Goal: Information Seeking & Learning: Find specific page/section

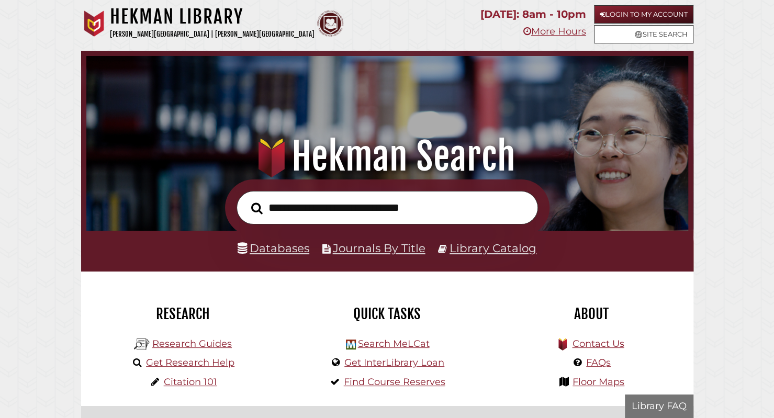
scroll to position [199, 596]
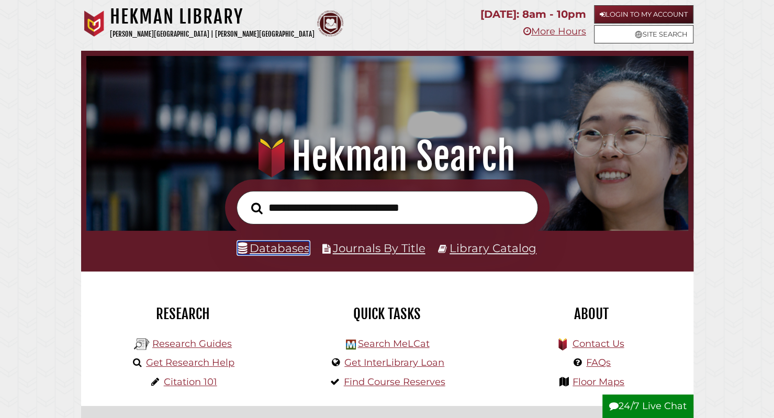
click at [286, 250] on link "Databases" at bounding box center [274, 248] width 72 height 14
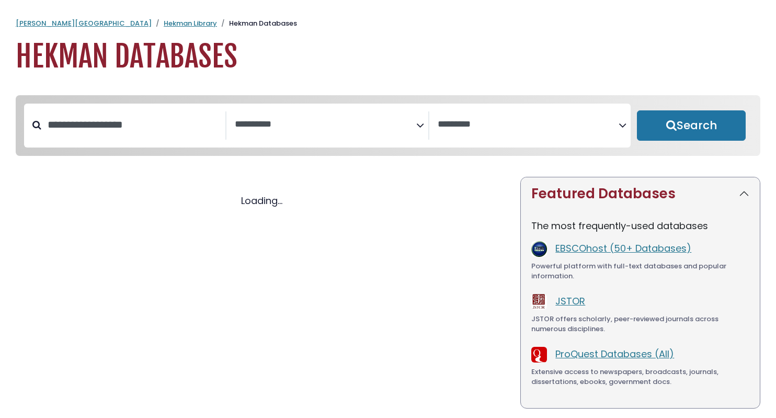
select select "Database Subject Filter"
select select "Database Vendors Filter"
select select "Database Subject Filter"
select select "Database Vendors Filter"
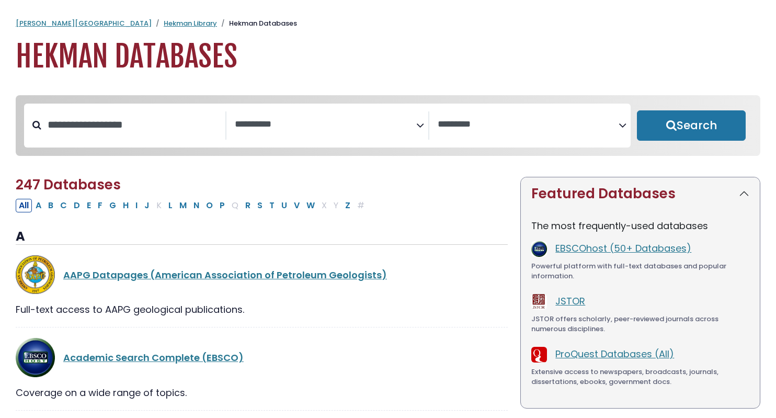
click at [108, 139] on div "Search filters" at bounding box center [133, 124] width 184 height 27
click at [102, 129] on input "Search database by title or keyword" at bounding box center [133, 124] width 184 height 17
type input "********"
click at [637, 110] on button "Search" at bounding box center [691, 125] width 109 height 30
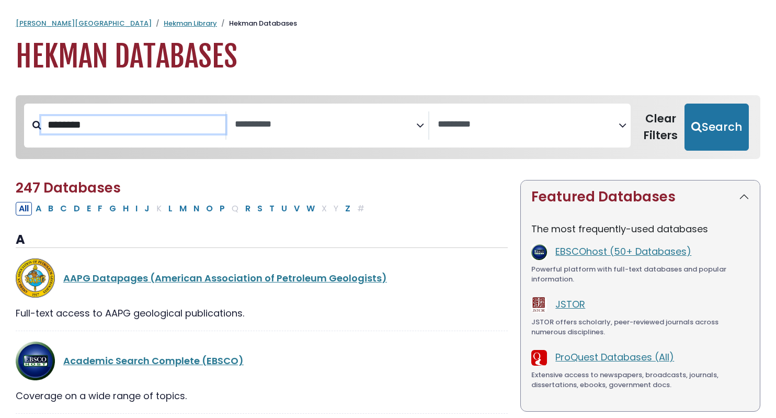
select select "Database Subject Filter"
select select "Database Vendors Filter"
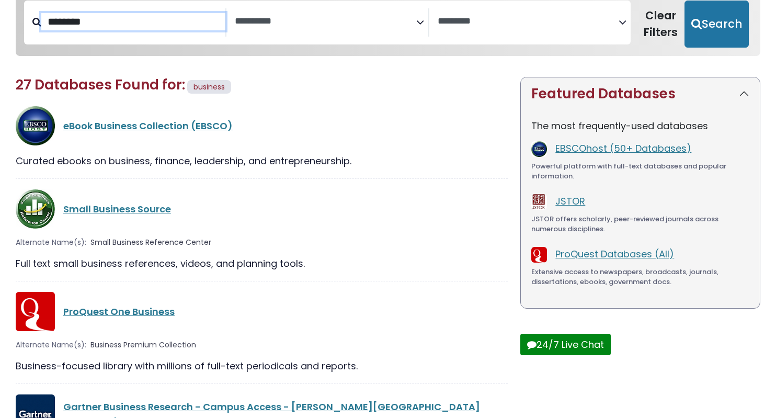
scroll to position [104, 0]
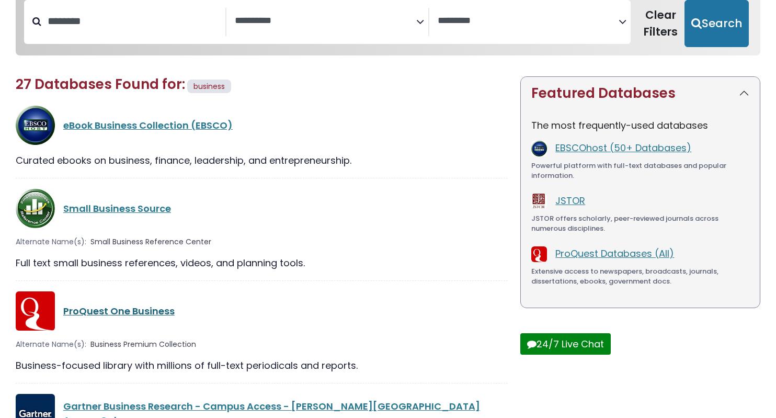
click at [112, 315] on link "ProQuest One Business" at bounding box center [118, 311] width 111 height 13
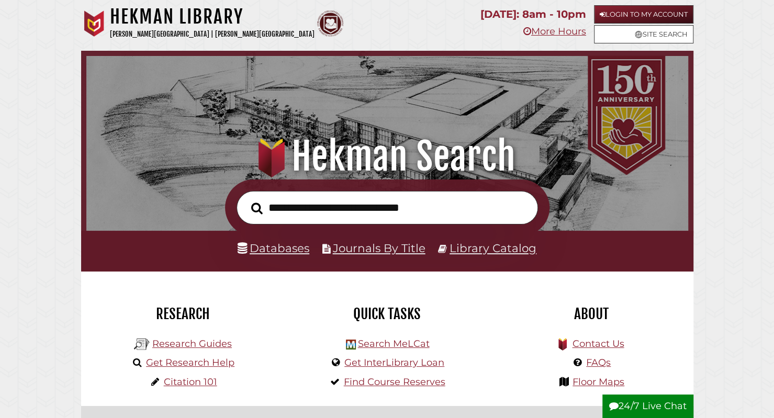
scroll to position [199, 596]
click at [288, 244] on link "Databases" at bounding box center [274, 248] width 72 height 14
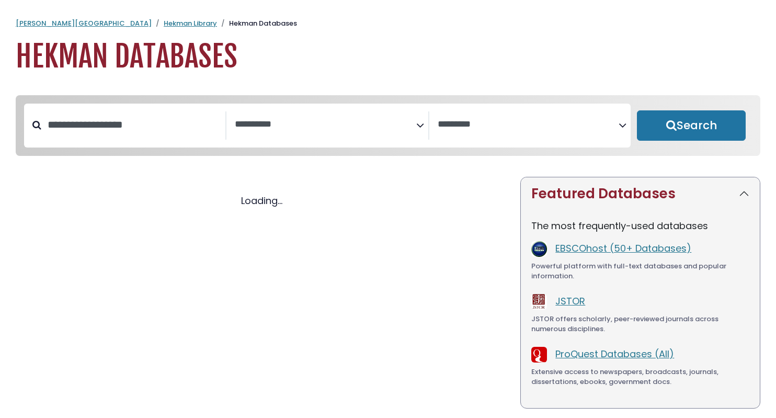
select select "Database Subject Filter"
select select "Database Vendors Filter"
select select "Database Subject Filter"
select select "Database Vendors Filter"
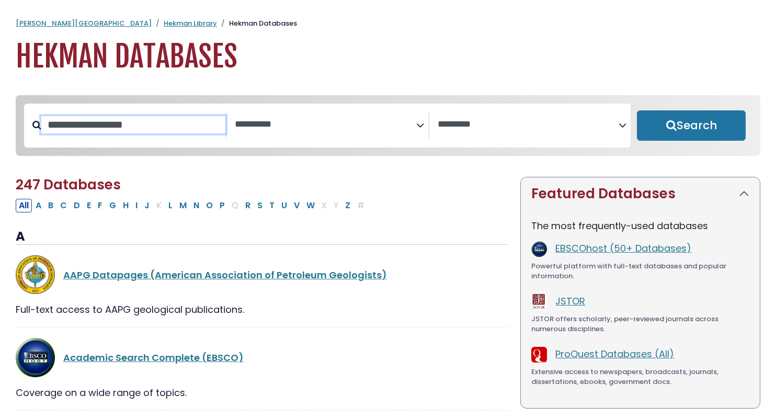
click at [126, 128] on input "Search database by title or keyword" at bounding box center [133, 124] width 184 height 17
type input "********"
click at [637, 110] on button "Search" at bounding box center [691, 125] width 109 height 30
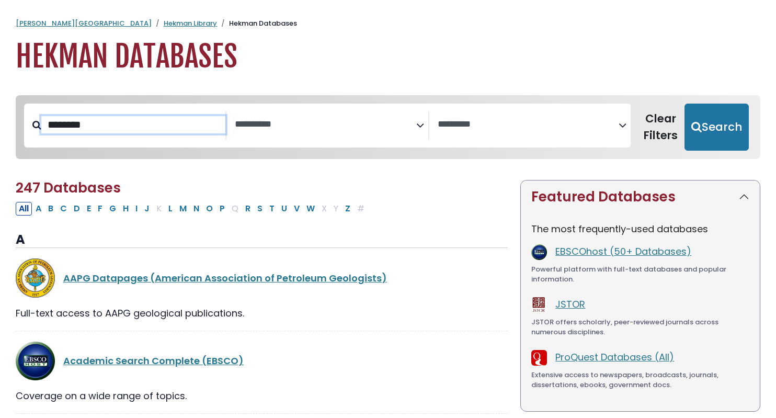
select select "Database Subject Filter"
select select "Database Vendors Filter"
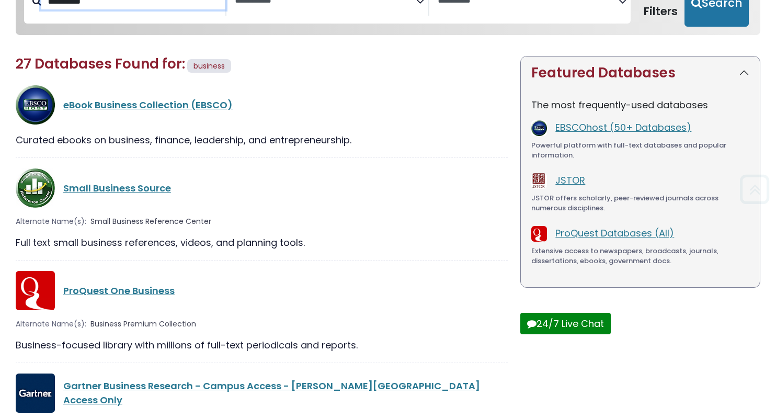
scroll to position [126, 0]
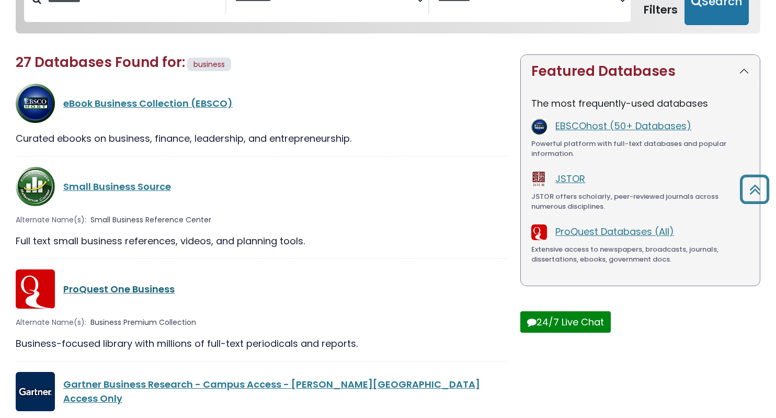
click at [123, 290] on link "ProQuest One Business" at bounding box center [118, 289] width 111 height 13
